Goal: Task Accomplishment & Management: Complete application form

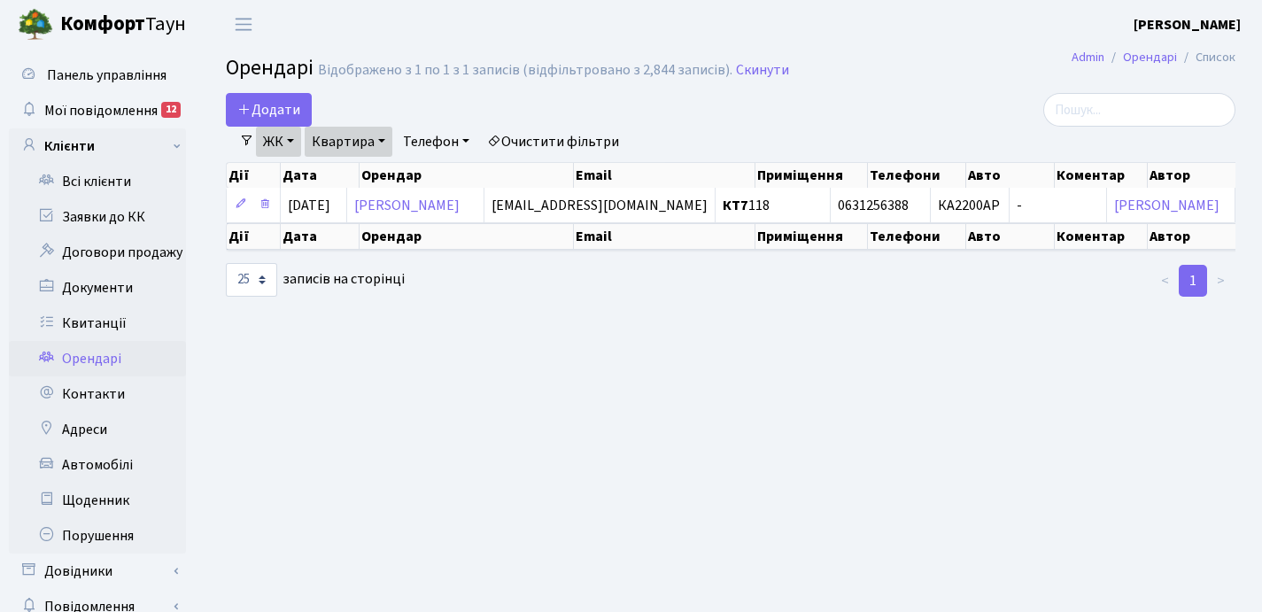
select select "25"
click at [385, 139] on link "Квартира" at bounding box center [349, 142] width 88 height 30
click at [369, 171] on input "118" at bounding box center [358, 176] width 104 height 34
type input "1"
type input "135"
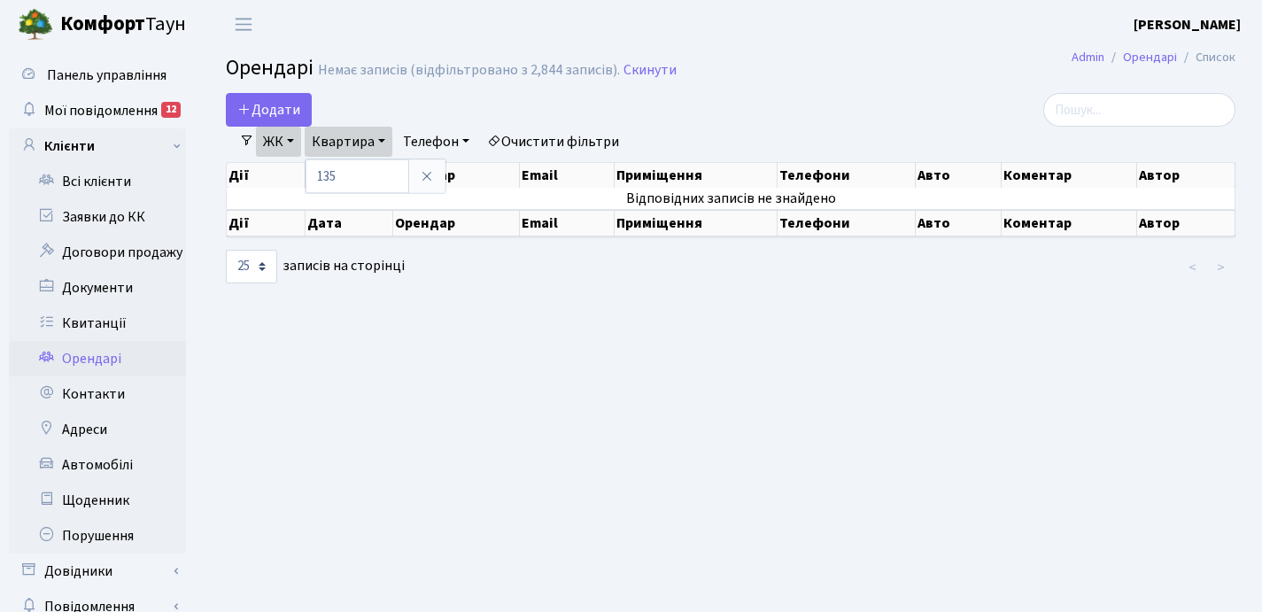
click at [290, 142] on link "ЖК" at bounding box center [278, 142] width 45 height 30
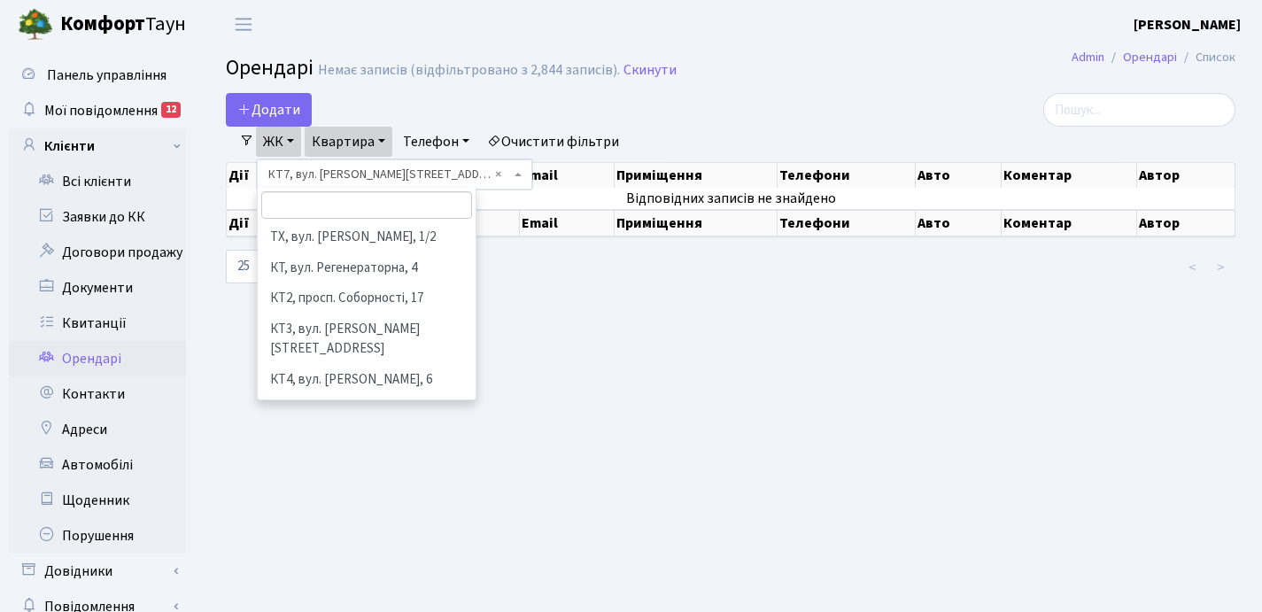
scroll to position [153, 0]
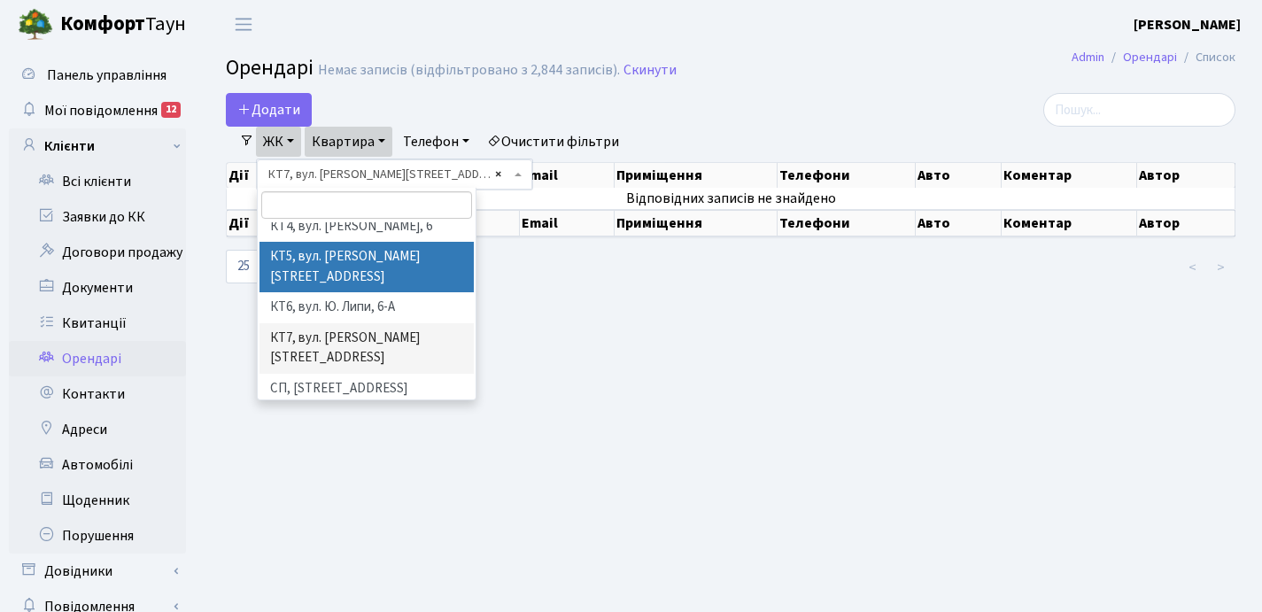
select select "305"
click at [443, 172] on div "Додати Фільтри ЖК - ТХ, вул. [PERSON_NAME], 1/2 КТ, вул. Регенераторна, 4 КТ2, …" at bounding box center [731, 189] width 1036 height 192
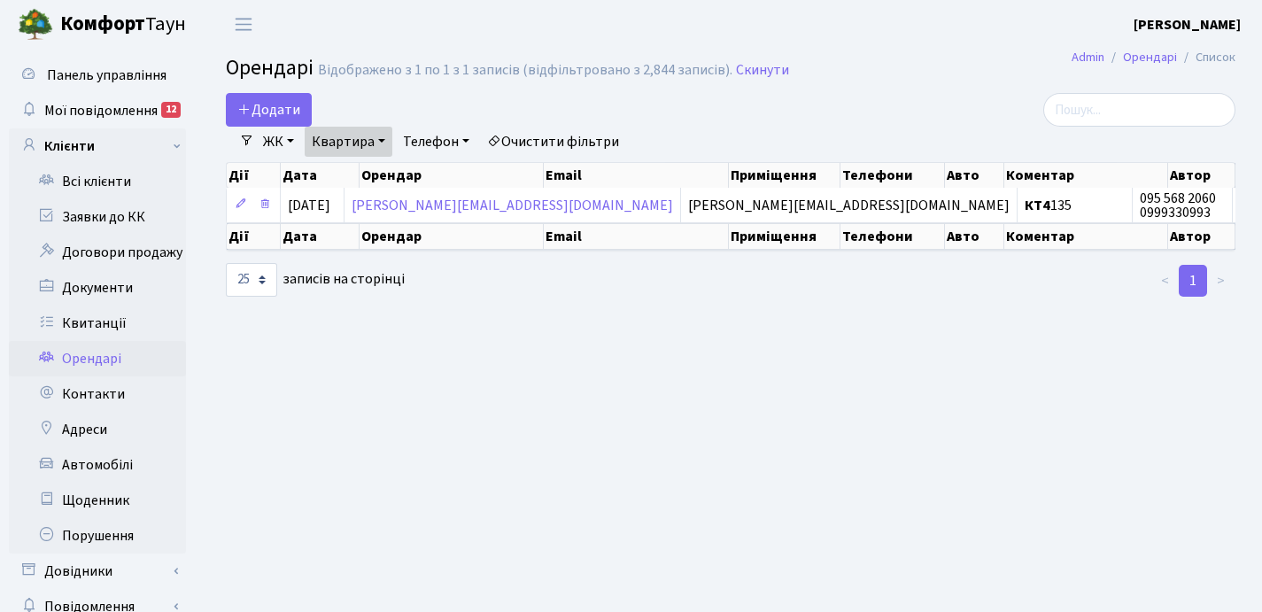
click at [289, 138] on link "ЖК" at bounding box center [278, 142] width 45 height 30
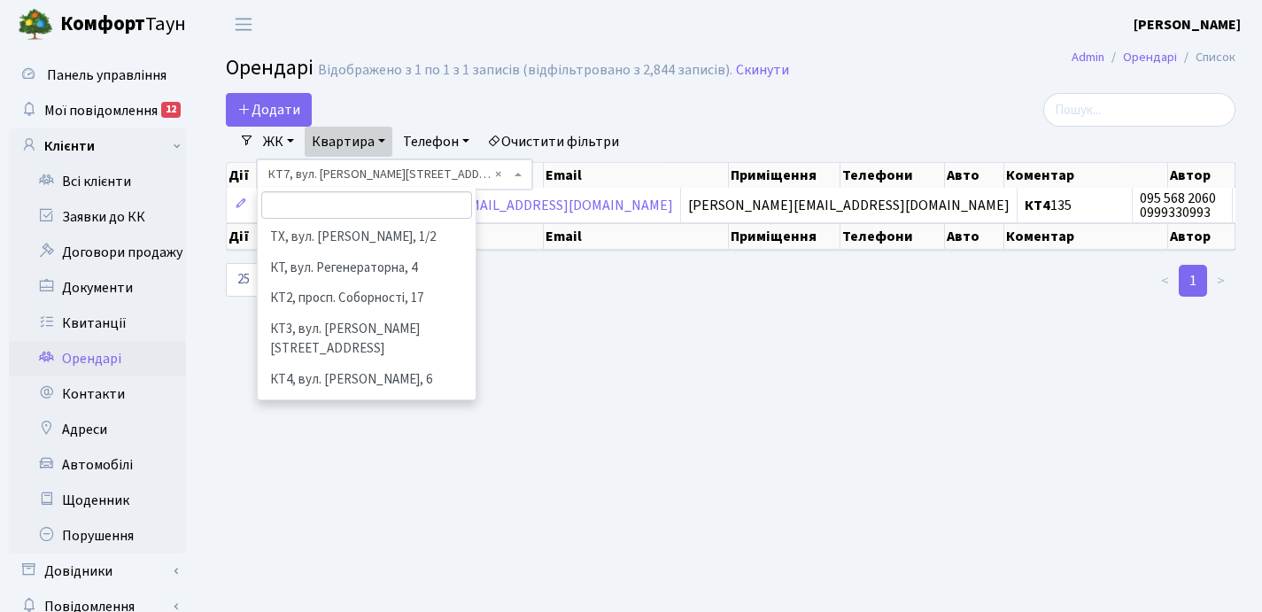
scroll to position [122, 0]
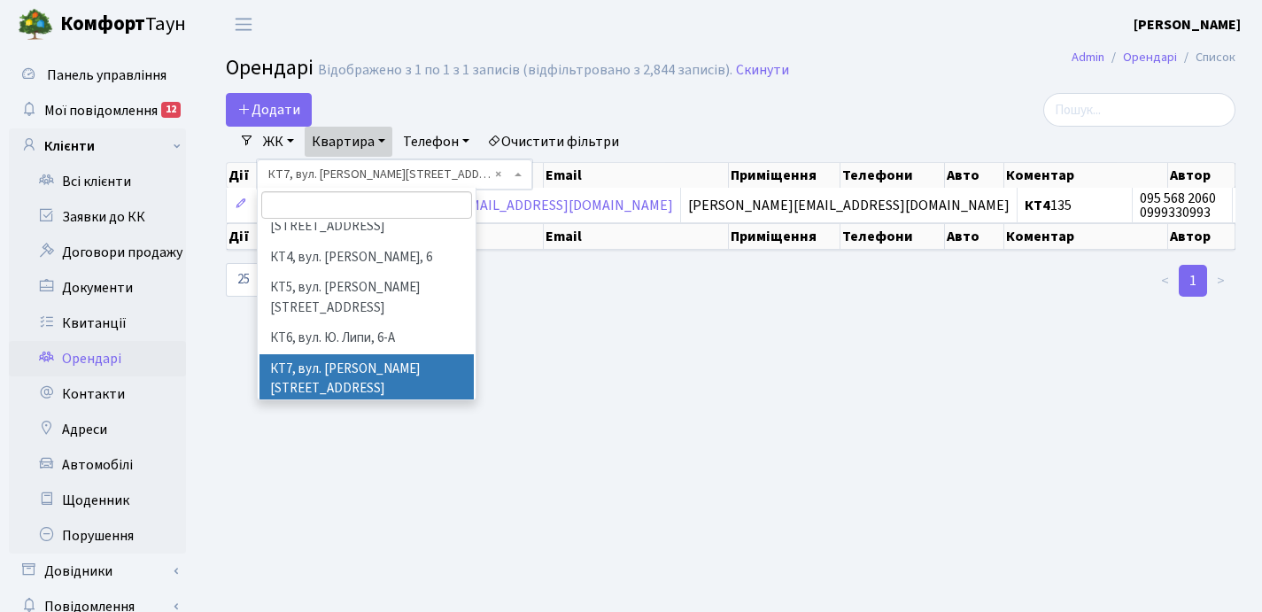
click at [819, 22] on header "[PERSON_NAME] [PERSON_NAME] Мій обліковий запис Вийти" at bounding box center [631, 24] width 1262 height 49
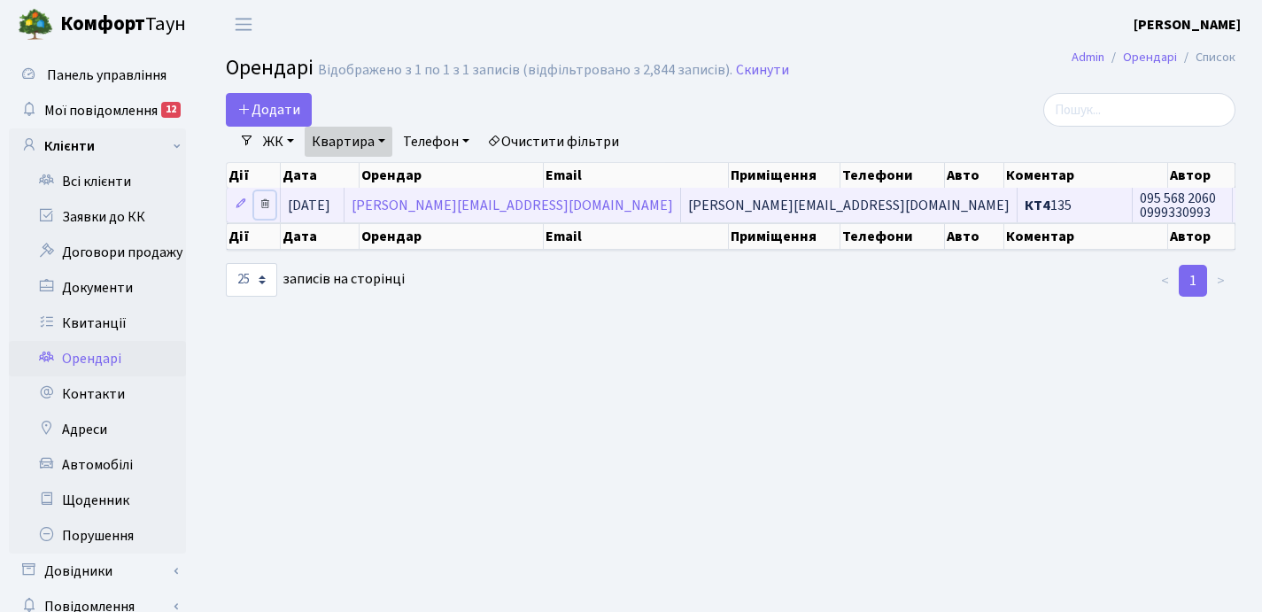
click at [260, 200] on icon at bounding box center [265, 203] width 12 height 12
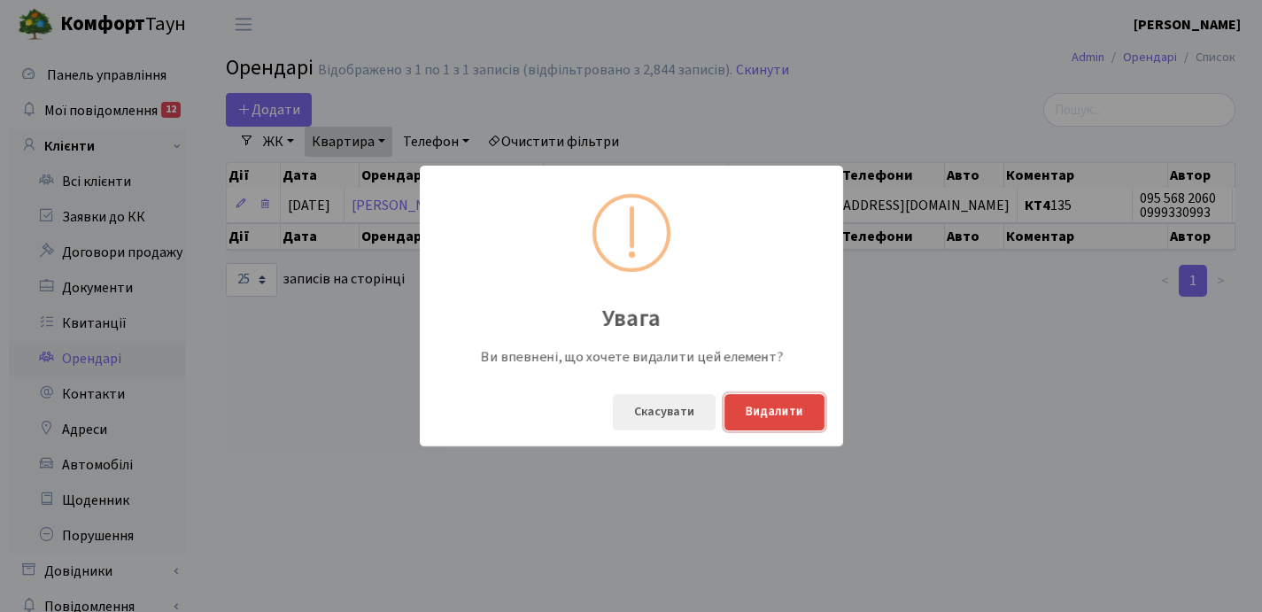
click at [775, 416] on button "Видалити" at bounding box center [774, 412] width 100 height 36
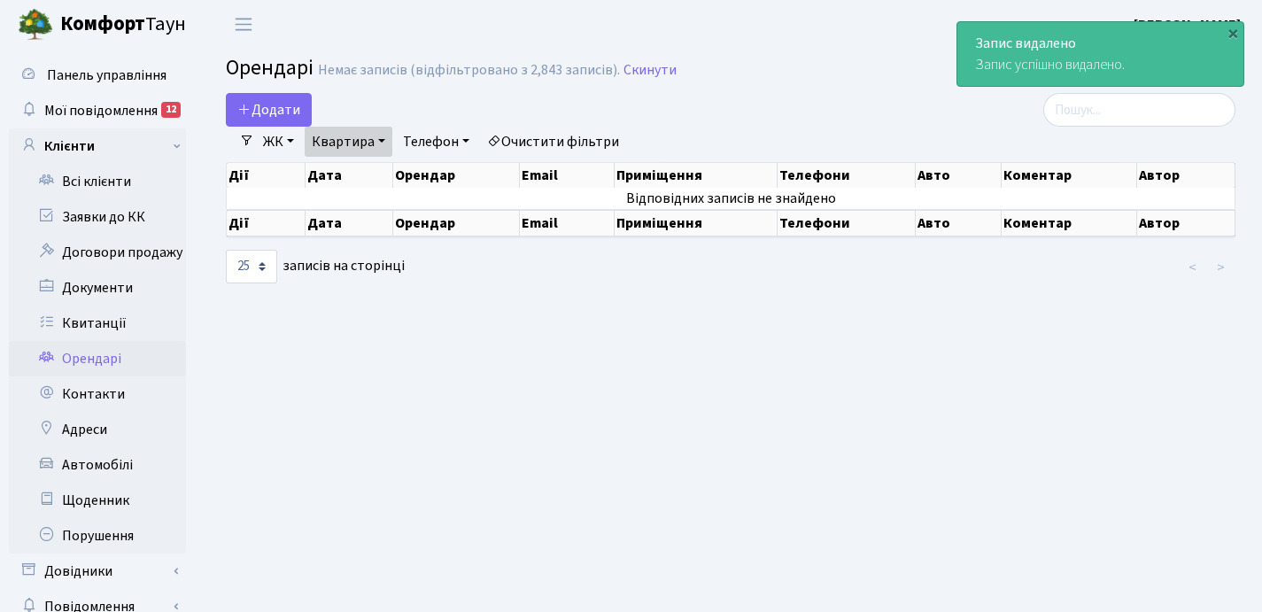
click at [383, 139] on link "Квартира" at bounding box center [349, 142] width 88 height 30
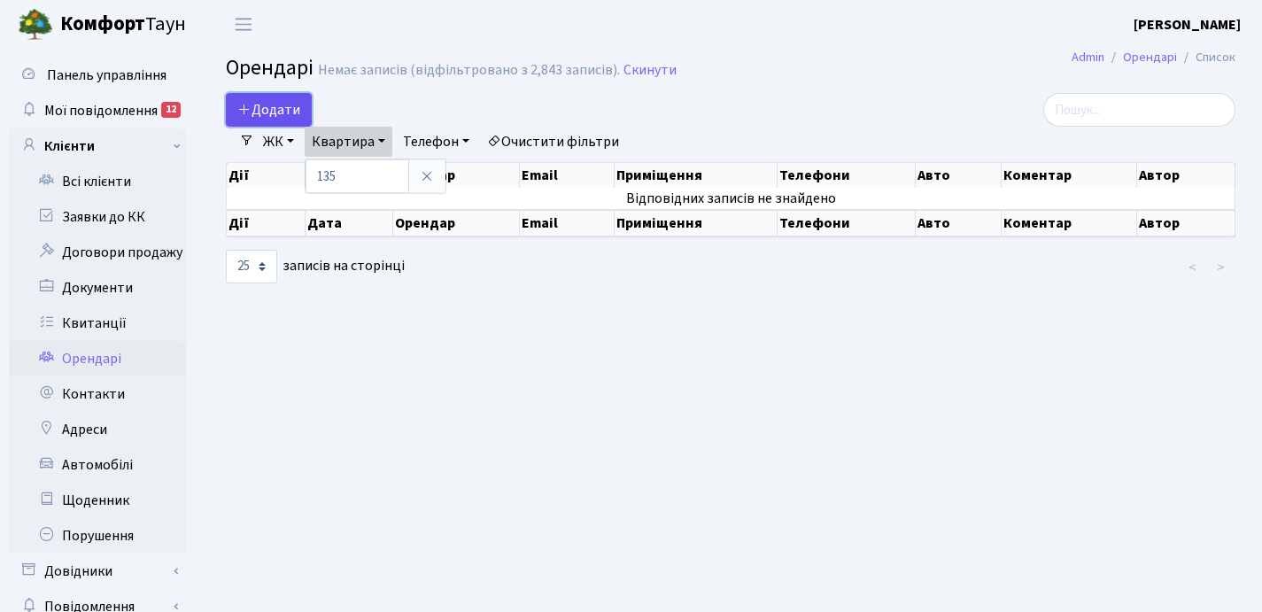
click at [289, 107] on span "Додати" at bounding box center [268, 109] width 63 height 19
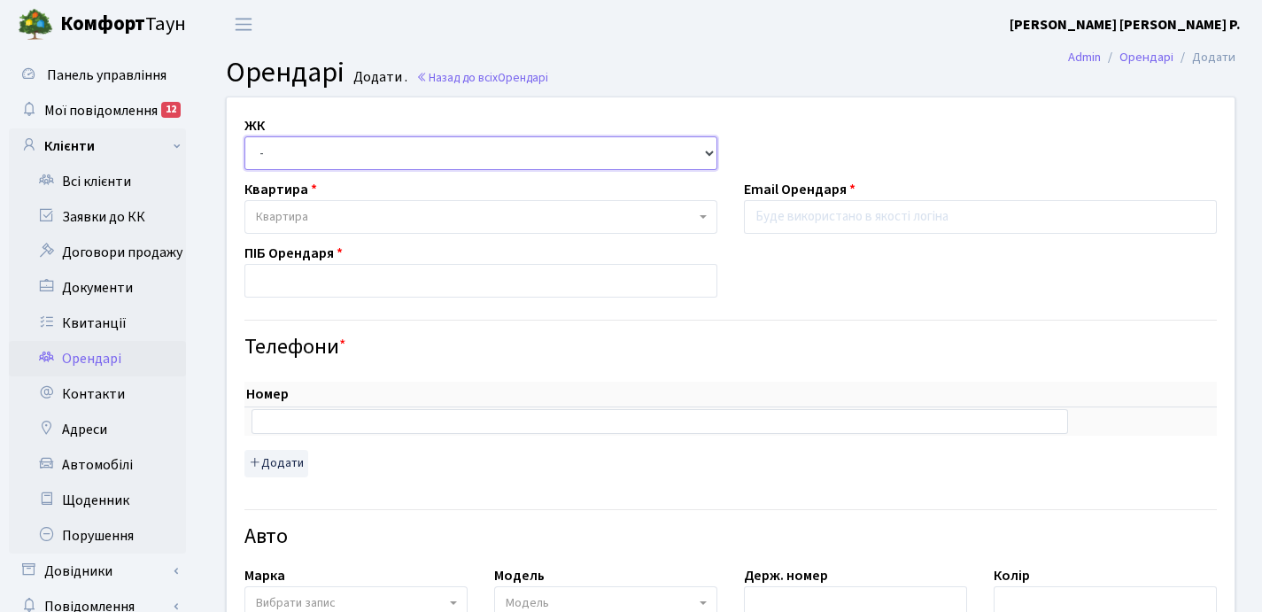
click at [343, 152] on select "- ТХ, вул. Ділова, 1/2 КТ, вул. Регенераторна, 4 КТ2, просп. Соборності, 17 КТ3…" at bounding box center [480, 153] width 473 height 34
select select "302"
click at [244, 136] on select "- ТХ, вул. Ділова, 1/2 КТ, вул. Регенераторна, 4 КТ2, просп. Соборності, 17 КТ3…" at bounding box center [480, 153] width 473 height 34
click at [342, 220] on span "Квартира" at bounding box center [475, 217] width 439 height 18
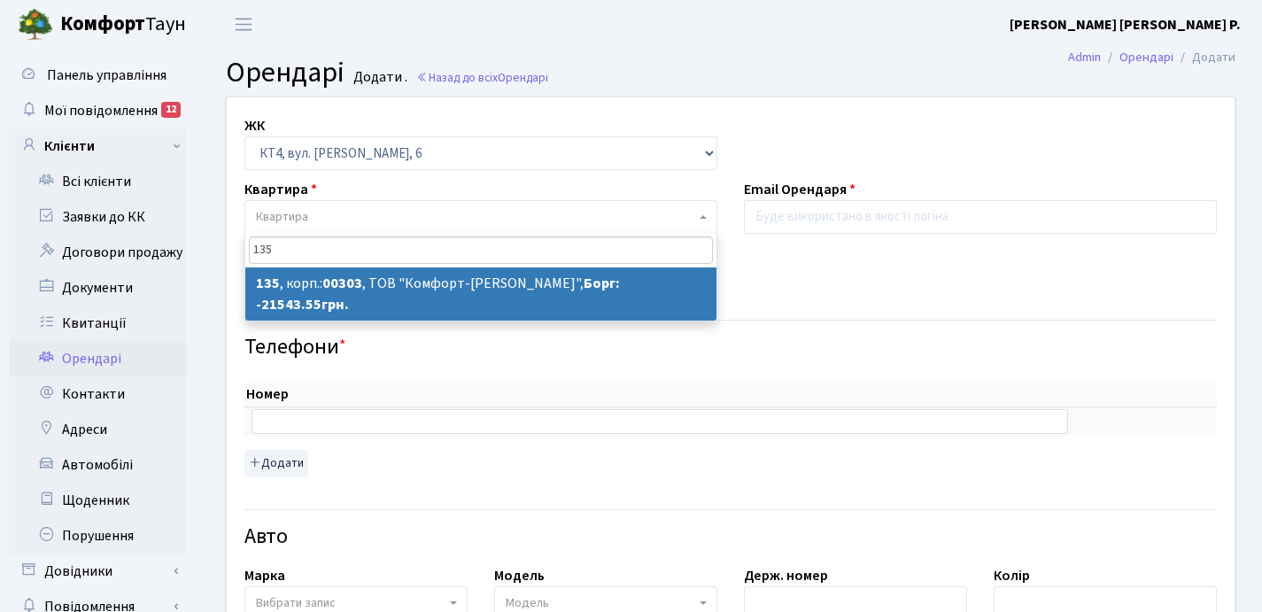
type input "135"
select select "16861"
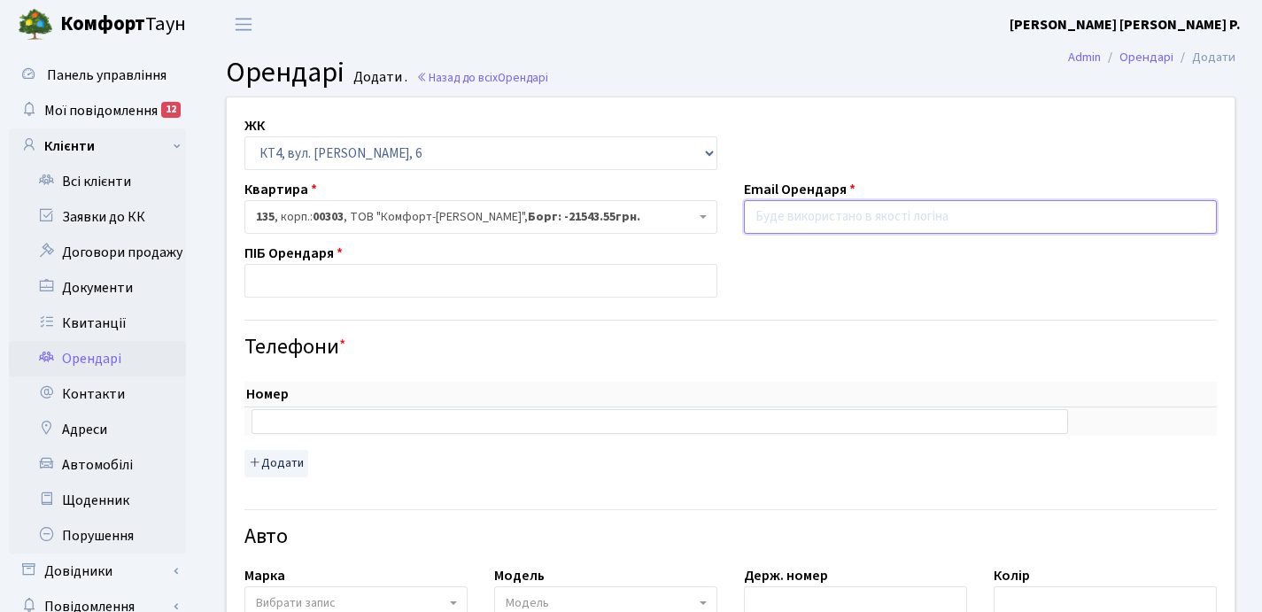
click at [778, 216] on input "email" at bounding box center [980, 217] width 473 height 34
paste input "+380985129029"
type input "+380985129029"
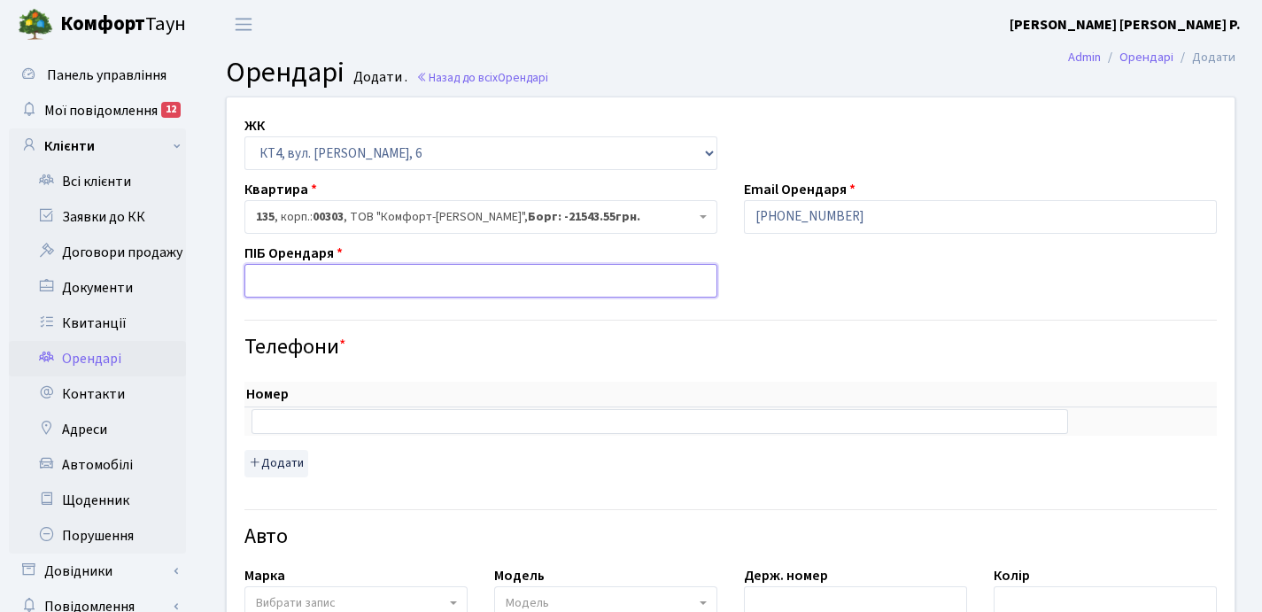
click at [360, 273] on input "text" at bounding box center [480, 281] width 473 height 34
paste input "+380985129029"
type input "+380985129029"
click at [309, 406] on th "Номер" at bounding box center [659, 395] width 831 height 26
click at [301, 417] on input "text" at bounding box center [660, 421] width 817 height 25
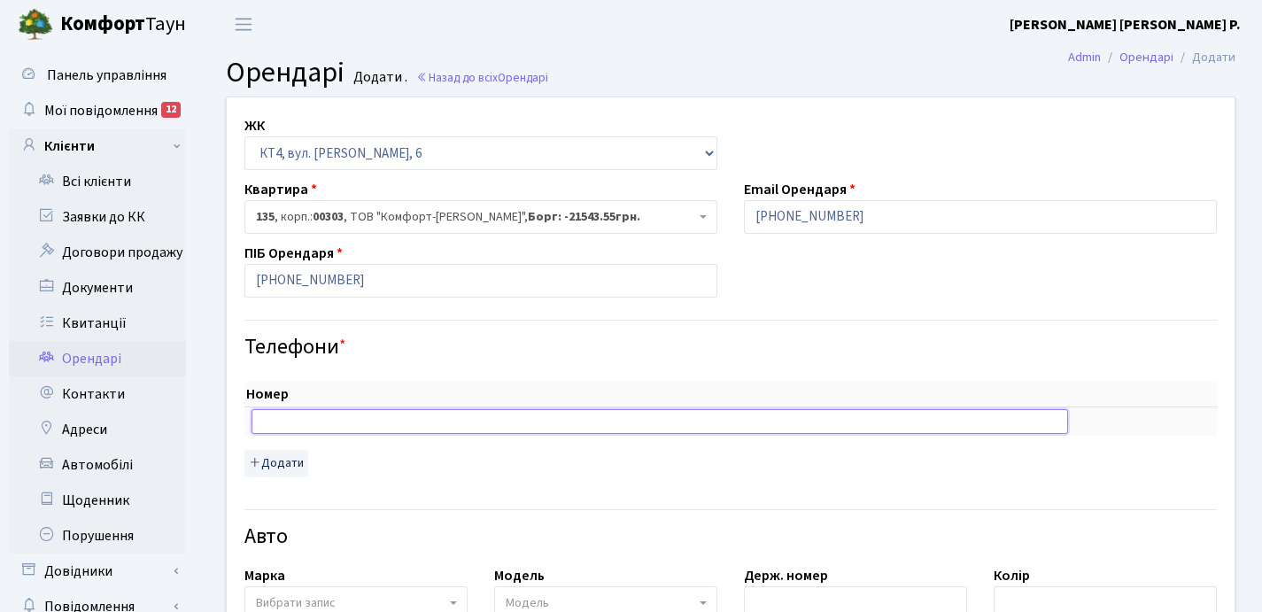
paste input "+380985129029"
click at [276, 420] on input "+380985129029" at bounding box center [660, 421] width 817 height 25
type input "0985129029"
click at [378, 284] on input "+380985129029" at bounding box center [480, 281] width 473 height 34
type input "+"
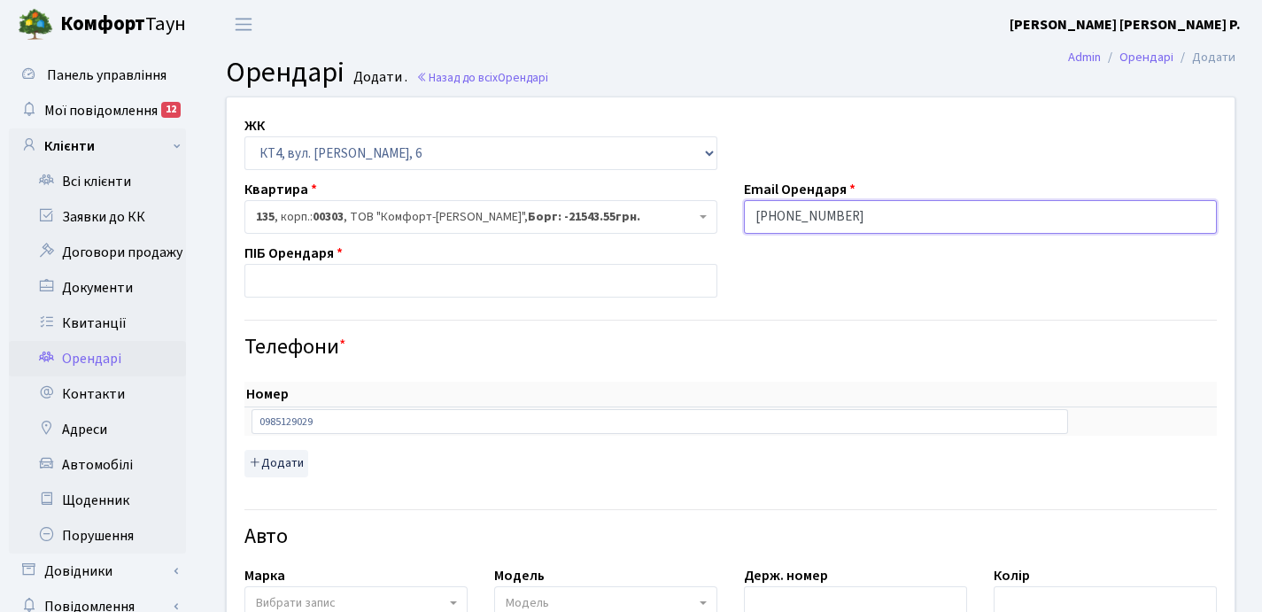
click at [862, 218] on input "+380985129029" at bounding box center [980, 217] width 473 height 34
type input "+"
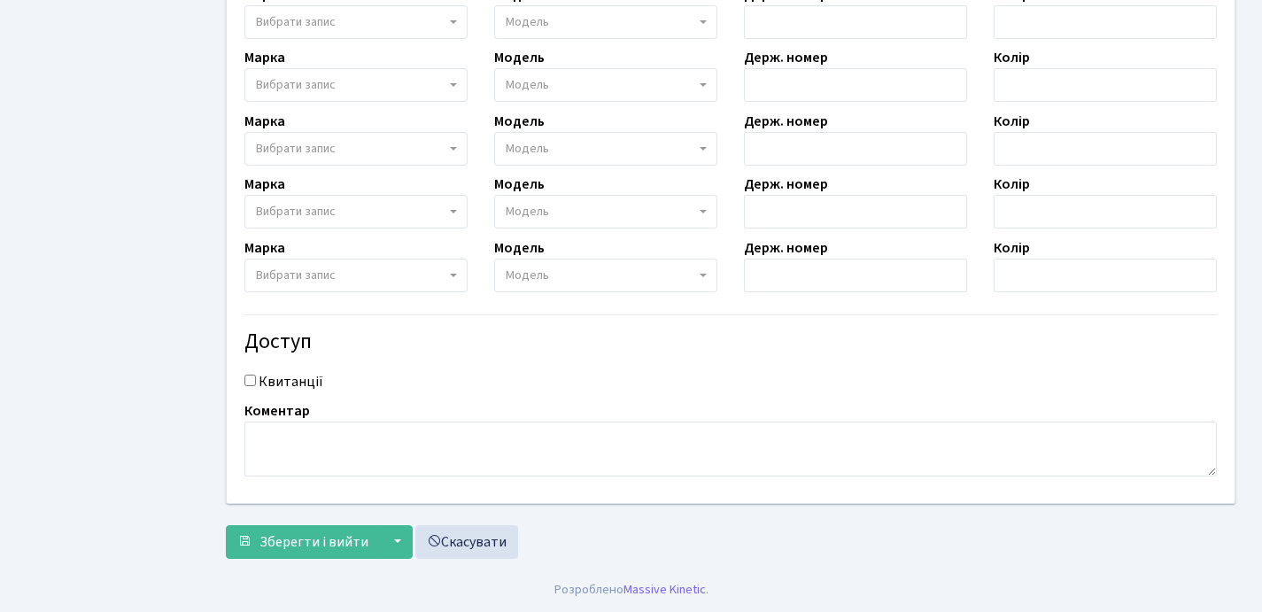
scroll to position [56, 0]
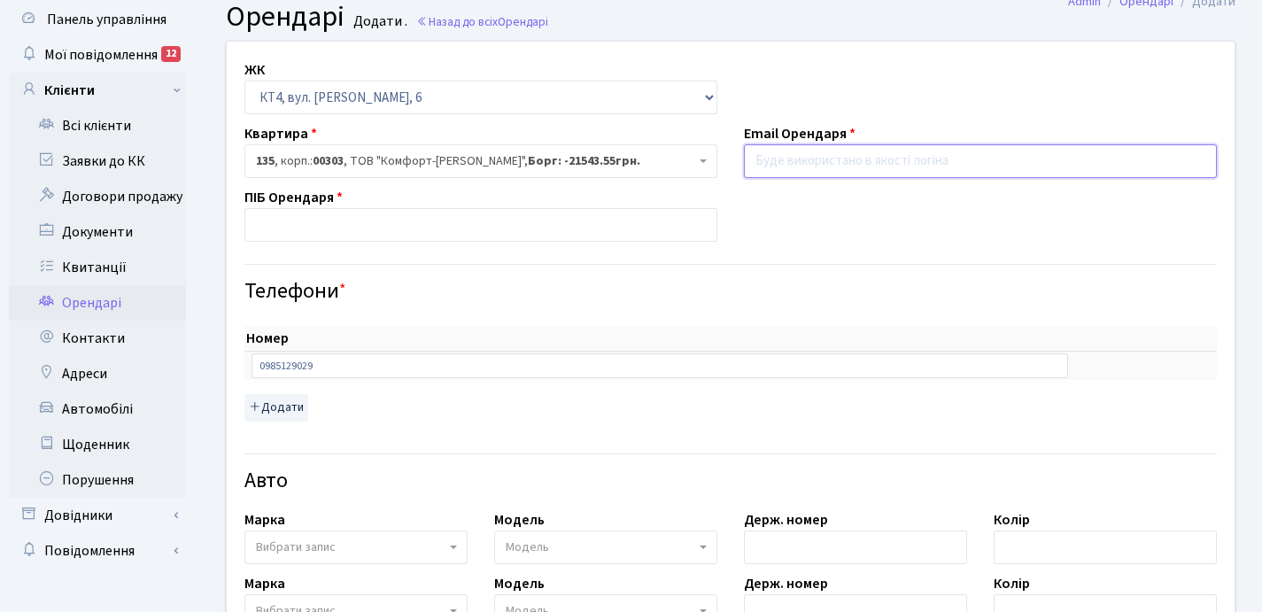
click at [814, 164] on input "email" at bounding box center [980, 161] width 473 height 34
paste input "darinatelkova30@gmail.com"
type input "darinatelkova30@gmail.com"
click at [360, 223] on input "text" at bounding box center [480, 225] width 473 height 34
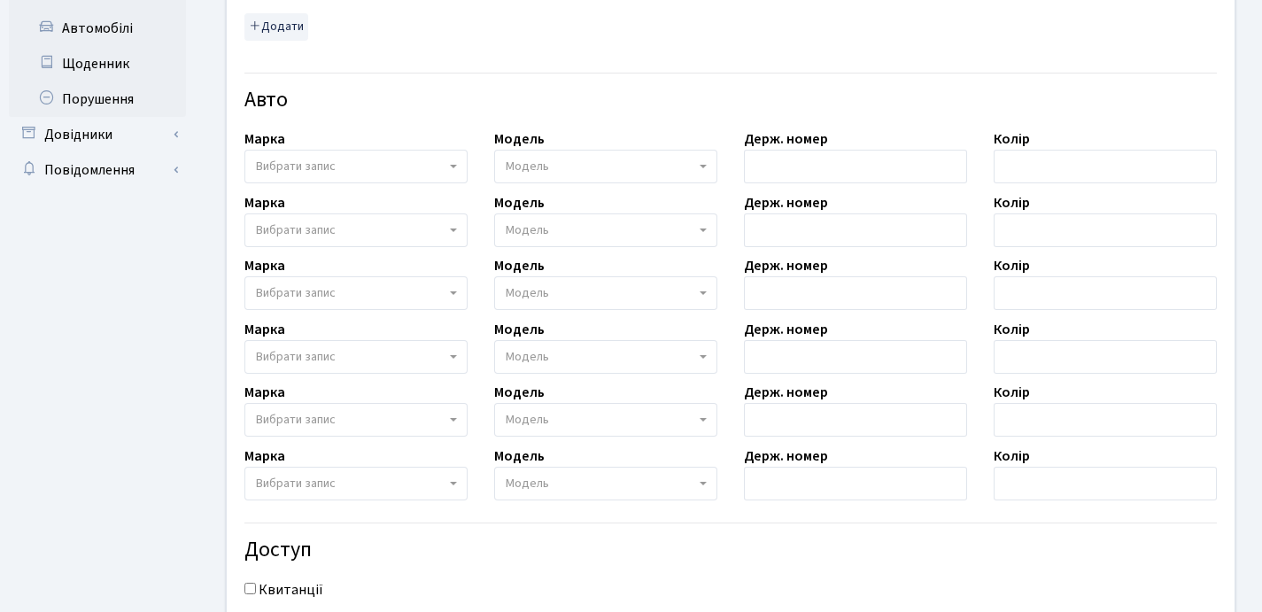
scroll to position [645, 0]
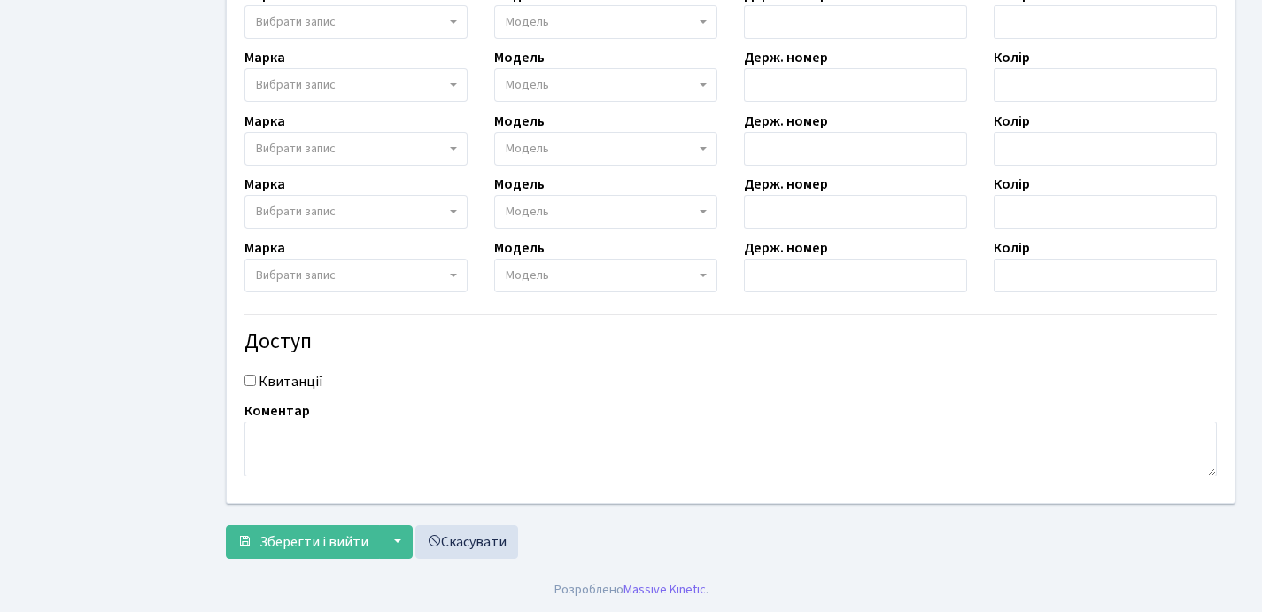
type input "Телкова Дарина"
click at [252, 386] on div "Квитанції" at bounding box center [730, 381] width 999 height 21
click at [249, 382] on input "Квитанції" at bounding box center [250, 381] width 12 height 12
checkbox input "true"
click at [296, 548] on span "Зберегти і вийти" at bounding box center [313, 541] width 109 height 19
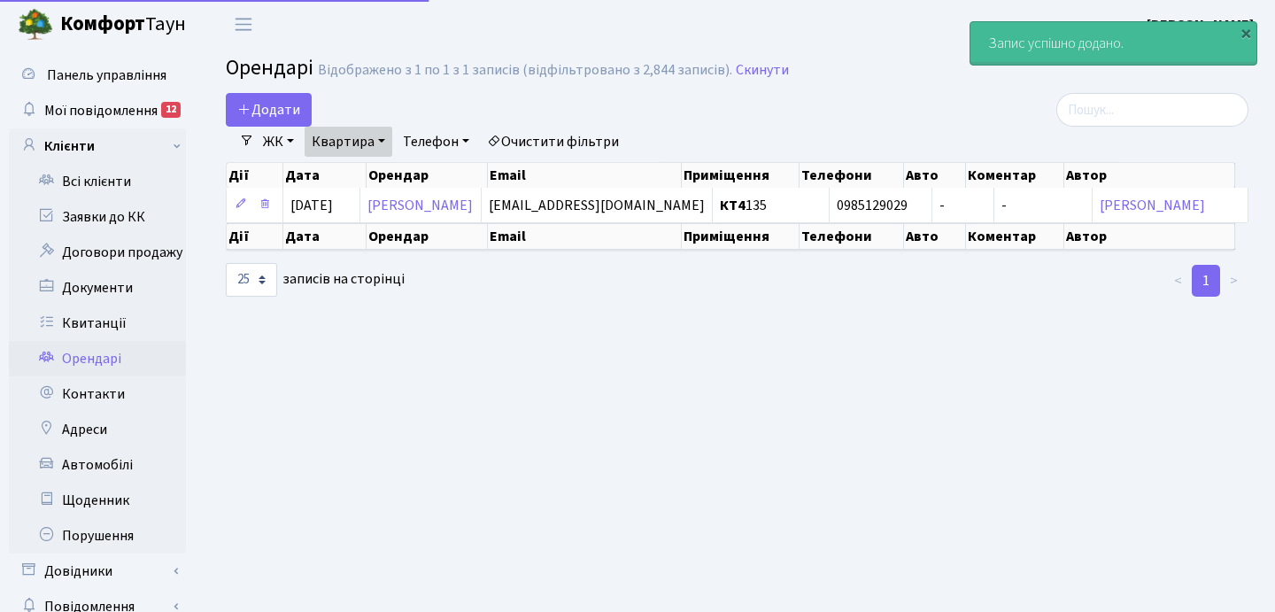
select select "25"
